Goal: Find contact information: Find contact information

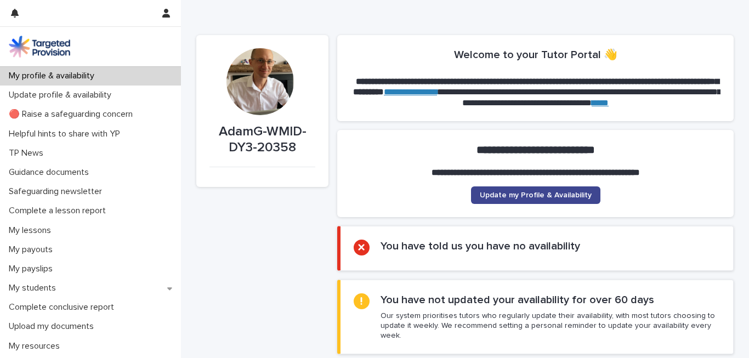
click at [513, 199] on span "Update my Profile & Availability" at bounding box center [536, 195] width 112 height 8
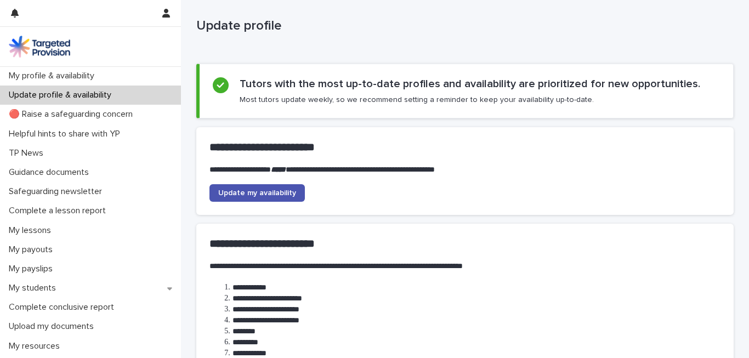
scroll to position [60, 0]
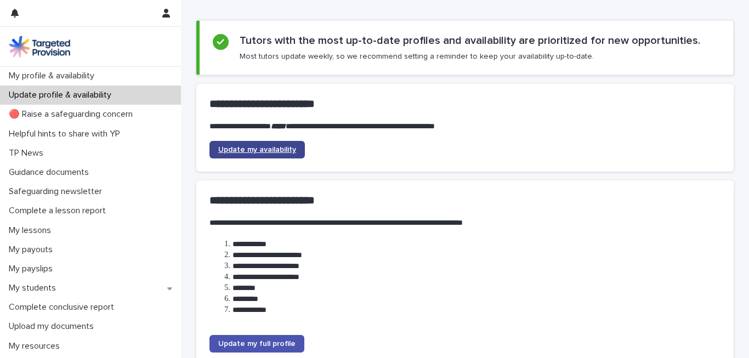
click at [284, 152] on span "Update my availability" at bounding box center [257, 150] width 78 height 8
click at [39, 44] on img at bounding box center [39, 47] width 61 height 22
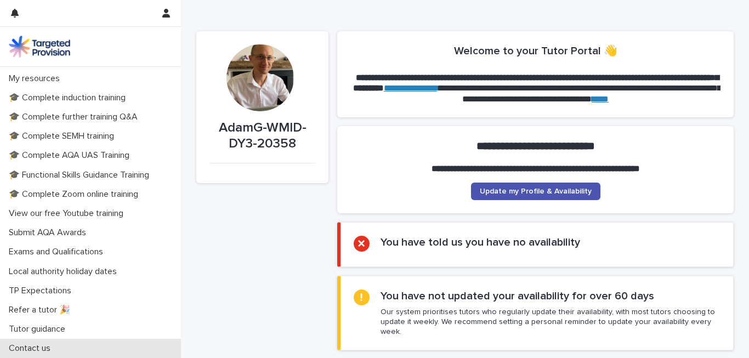
scroll to position [5, 0]
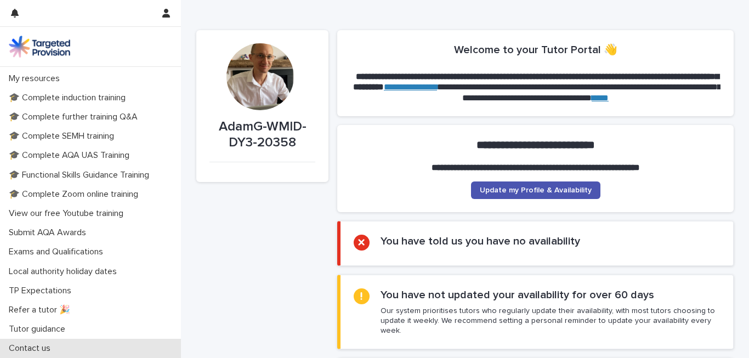
click at [38, 345] on p "Contact us" at bounding box center [31, 348] width 55 height 10
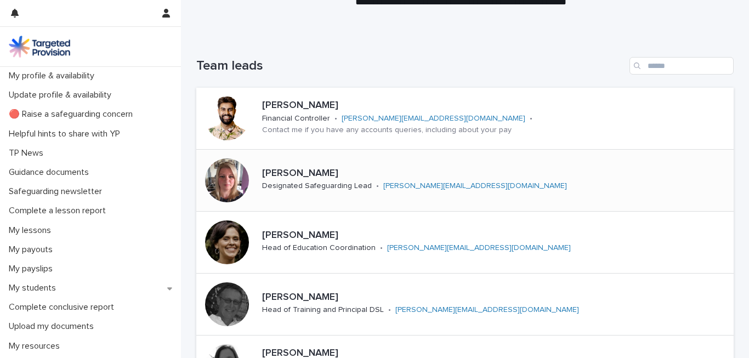
scroll to position [75, 0]
click at [388, 122] on link "[PERSON_NAME][EMAIL_ADDRESS][DOMAIN_NAME]" at bounding box center [434, 118] width 184 height 8
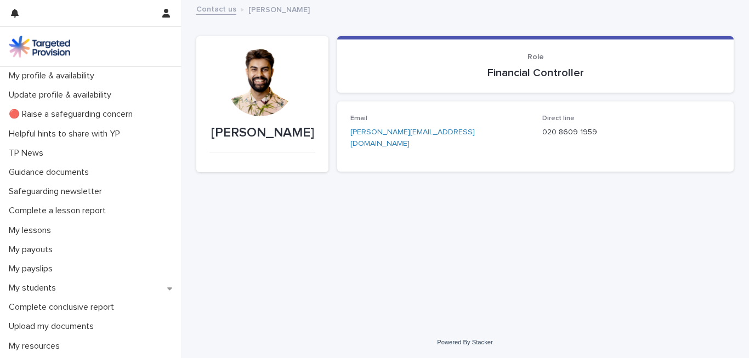
click at [396, 131] on link "[PERSON_NAME][EMAIL_ADDRESS][DOMAIN_NAME]" at bounding box center [412, 137] width 124 height 19
click at [396, 130] on link "[PERSON_NAME][EMAIL_ADDRESS][DOMAIN_NAME]" at bounding box center [412, 137] width 124 height 19
click at [389, 131] on link "[PERSON_NAME][EMAIL_ADDRESS][DOMAIN_NAME]" at bounding box center [412, 137] width 124 height 19
click at [435, 231] on div "Loading... Saving… Loading... Saving… [PERSON_NAME] [PERSON_NAME] Sorry, there …" at bounding box center [465, 150] width 548 height 298
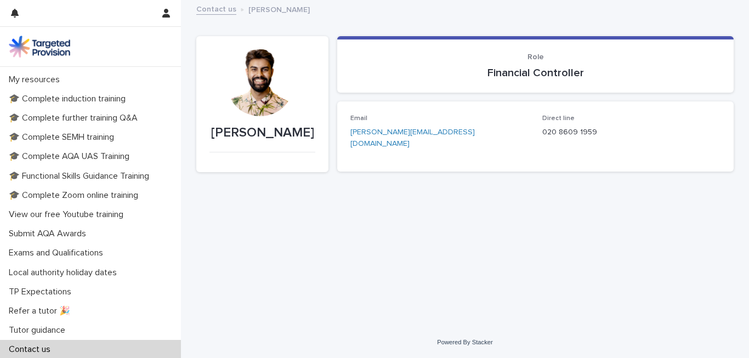
scroll to position [268, 0]
click at [636, 188] on div "Loading... Saving… Loading... Saving… [PERSON_NAME] [PERSON_NAME] Sorry, there …" at bounding box center [465, 150] width 548 height 298
